Goal: Task Accomplishment & Management: Manage account settings

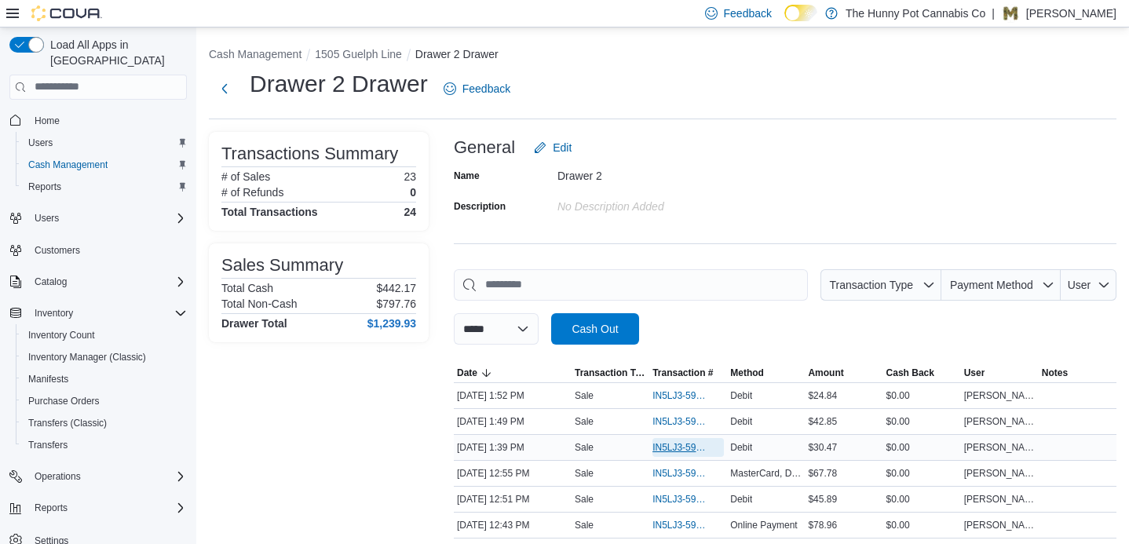
click at [670, 451] on span "IN5LJ3-5947733" at bounding box center [680, 447] width 56 height 13
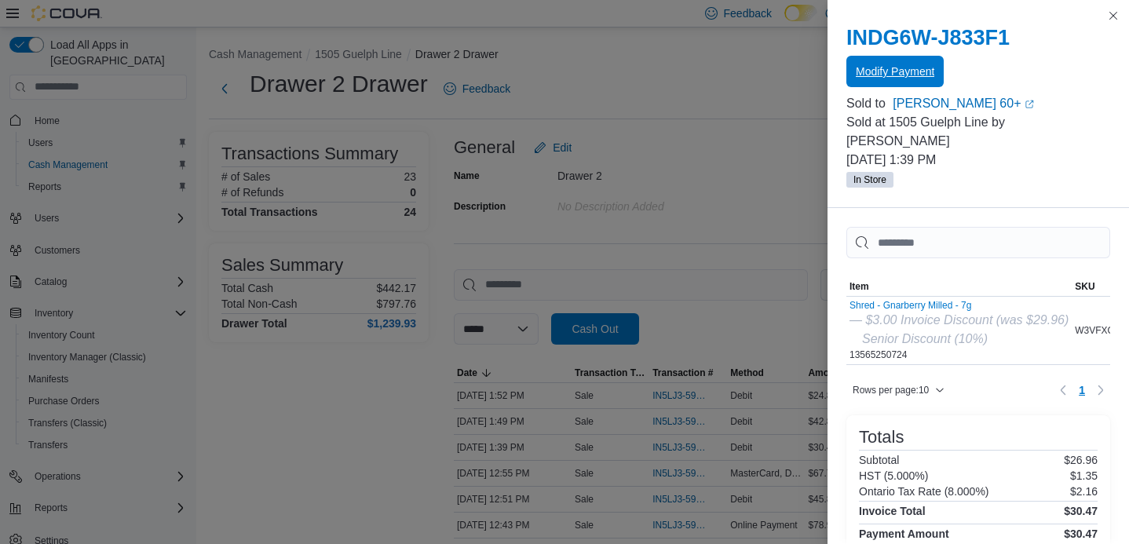
click at [873, 82] on span "Modify Payment" at bounding box center [895, 71] width 79 height 31
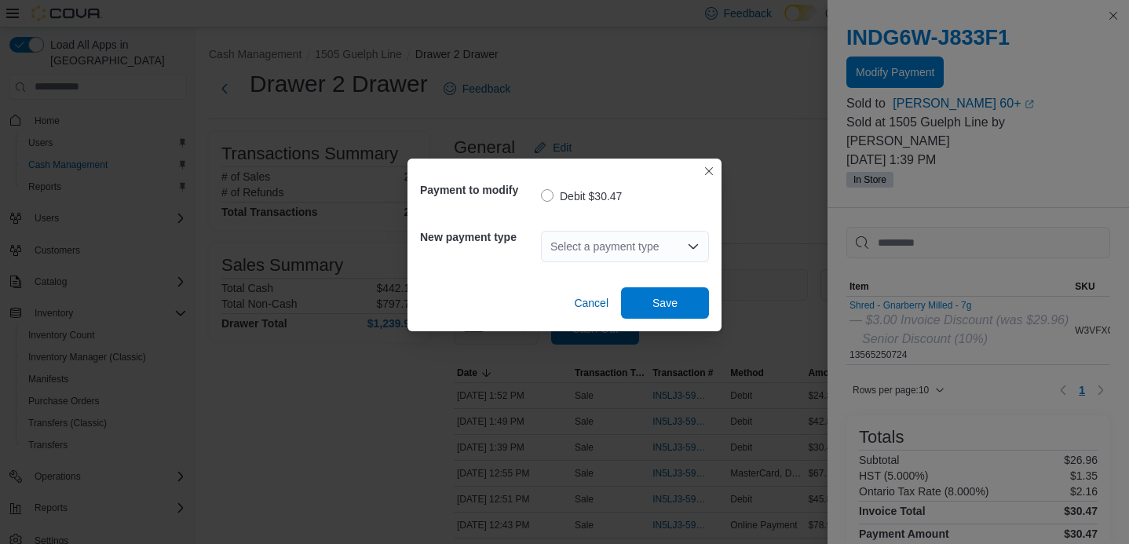
click at [607, 244] on div "Select a payment type" at bounding box center [625, 246] width 168 height 31
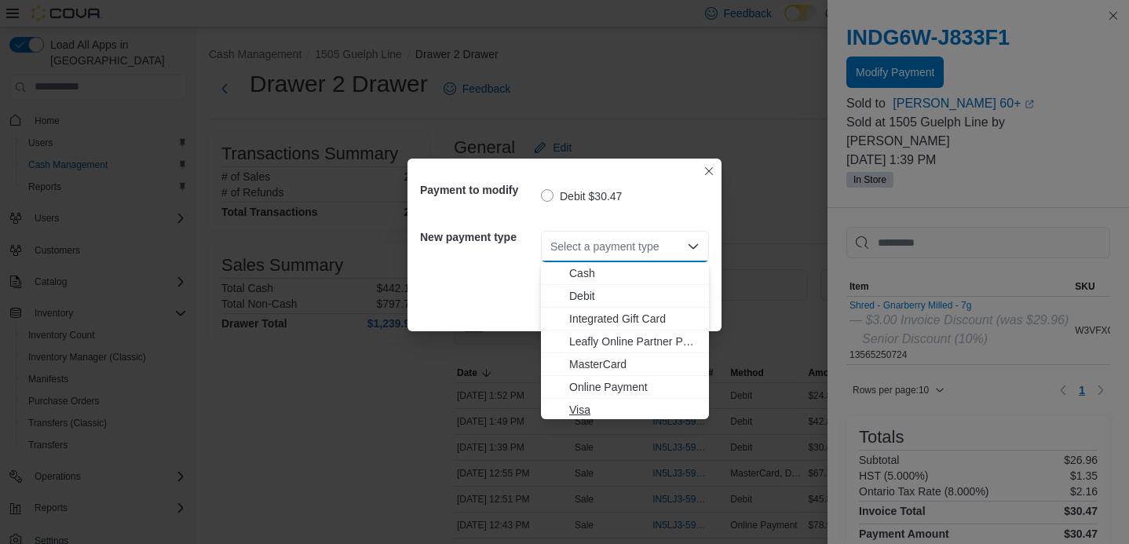
click at [608, 407] on span "Visa" at bounding box center [634, 410] width 130 height 16
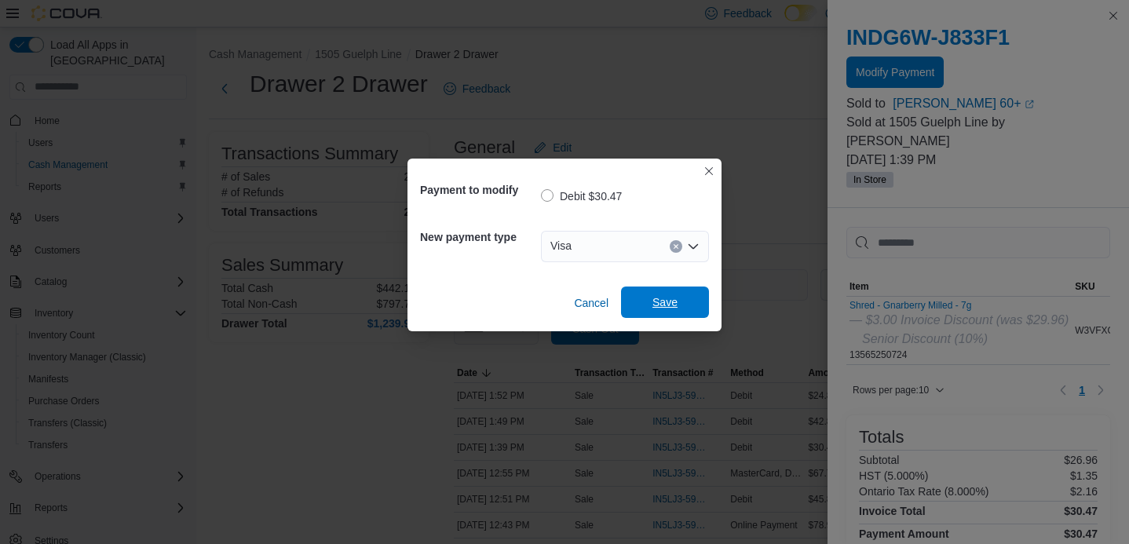
click at [671, 309] on span "Save" at bounding box center [664, 302] width 25 height 16
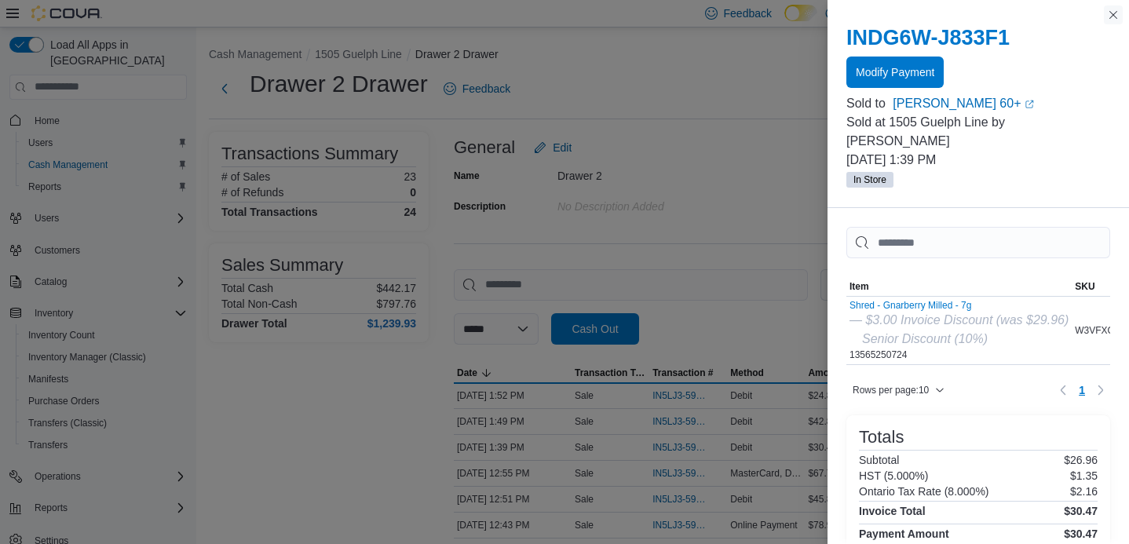
click at [1112, 13] on button "Close this dialog" at bounding box center [1113, 14] width 19 height 19
